Goal: Ask a question

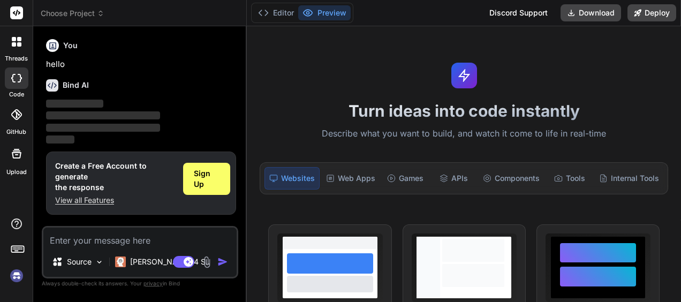
click at [15, 75] on icon at bounding box center [16, 78] width 11 height 9
type textarea "x"
click at [89, 111] on span "‌" at bounding box center [103, 115] width 114 height 8
click at [110, 242] on textarea at bounding box center [139, 236] width 193 height 19
paste textarea "Develop a water Demand prediction program. Program consist of 2 models: gradien…"
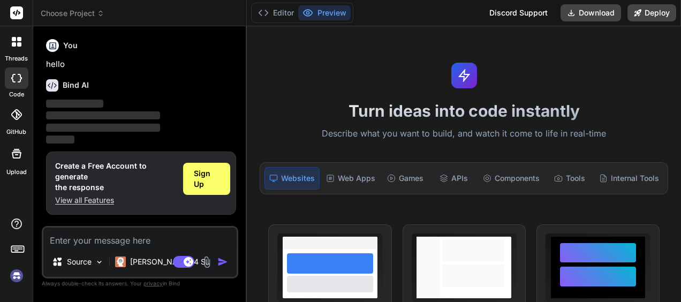
type textarea "Develop a water Demand prediction program. Program consist of 2 models: gradien…"
type textarea "x"
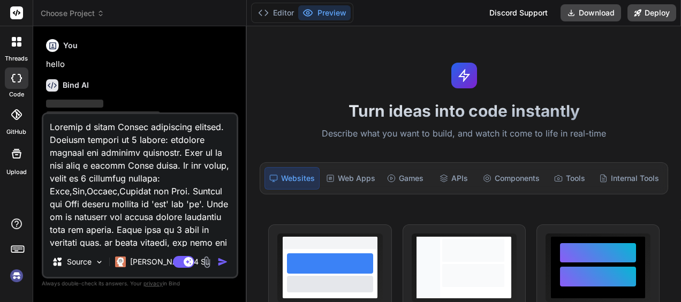
scroll to position [528, 0]
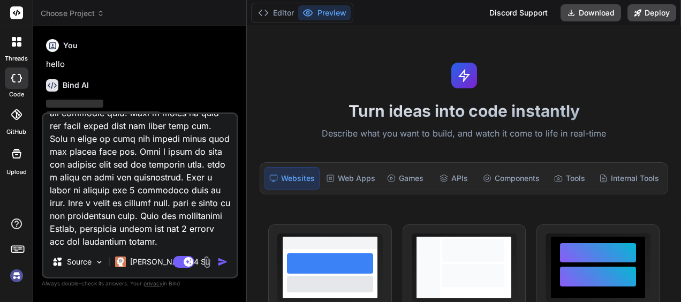
type textarea "Develop a water Demand prediction program. Program consist of 2 models: gradien…"
click at [222, 261] on img "button" at bounding box center [222, 261] width 11 height 11
